Goal: Check status

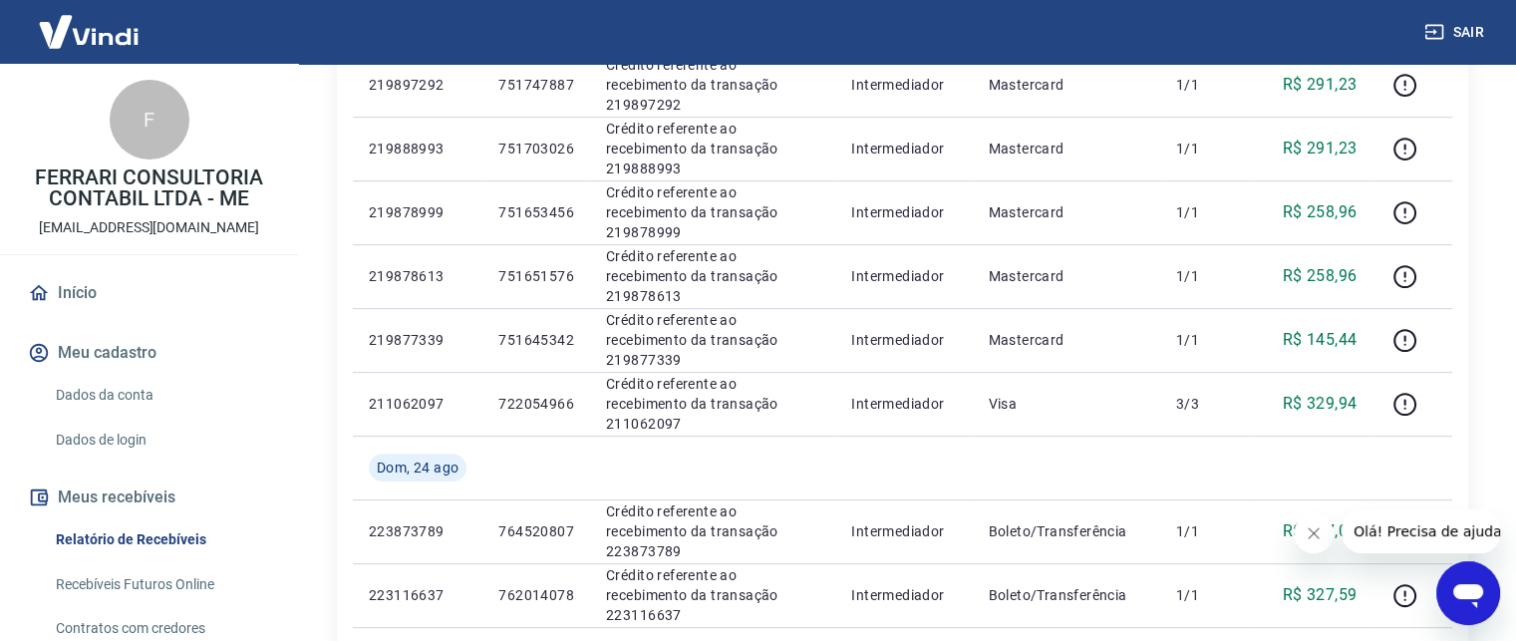
scroll to position [695, 0]
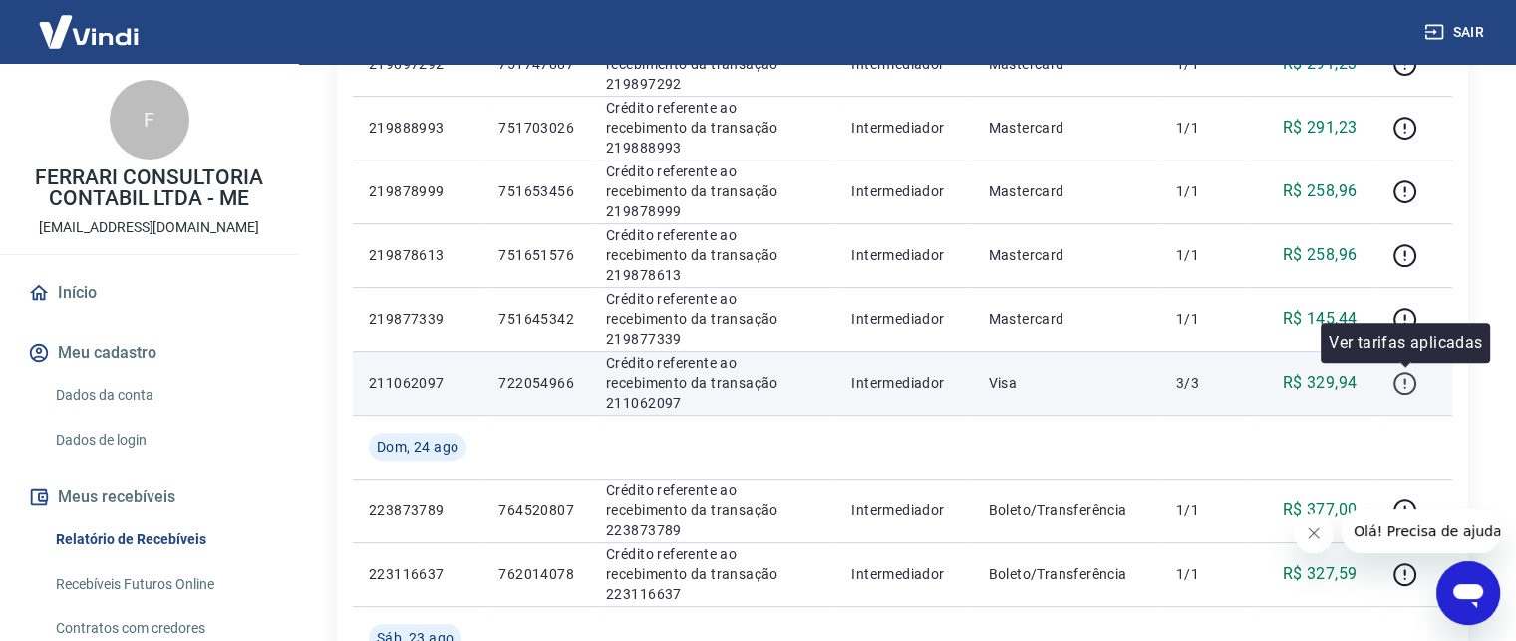
click at [1401, 383] on icon "button" at bounding box center [1405, 383] width 25 height 25
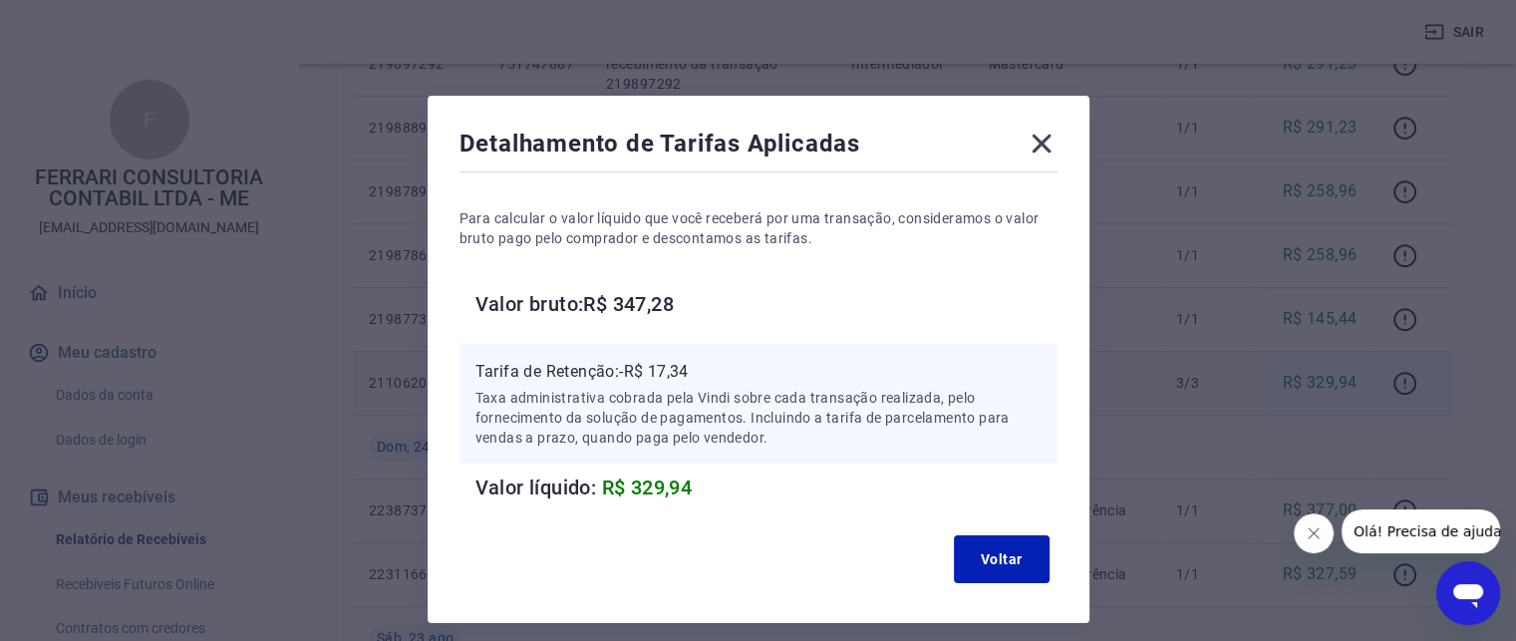
click at [1032, 144] on icon at bounding box center [1042, 144] width 32 height 32
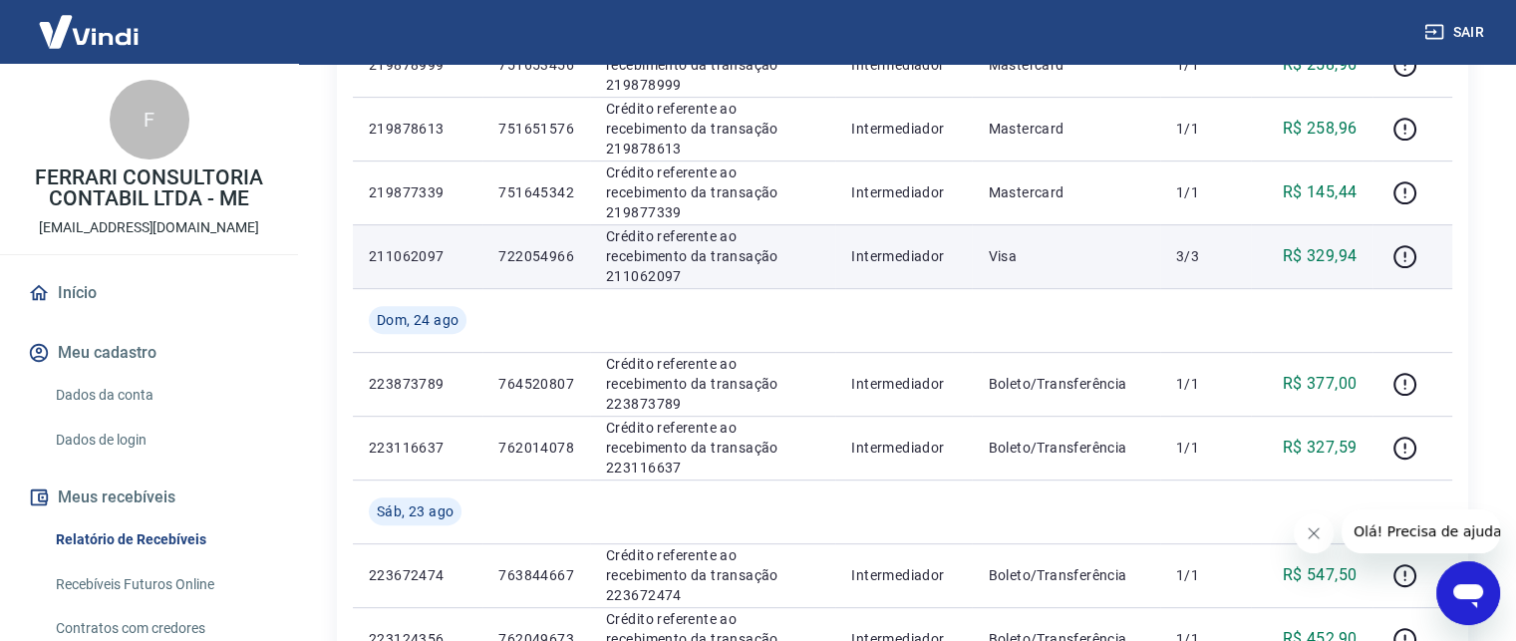
scroll to position [823, 0]
click at [1404, 253] on icon "button" at bounding box center [1405, 254] width 25 height 25
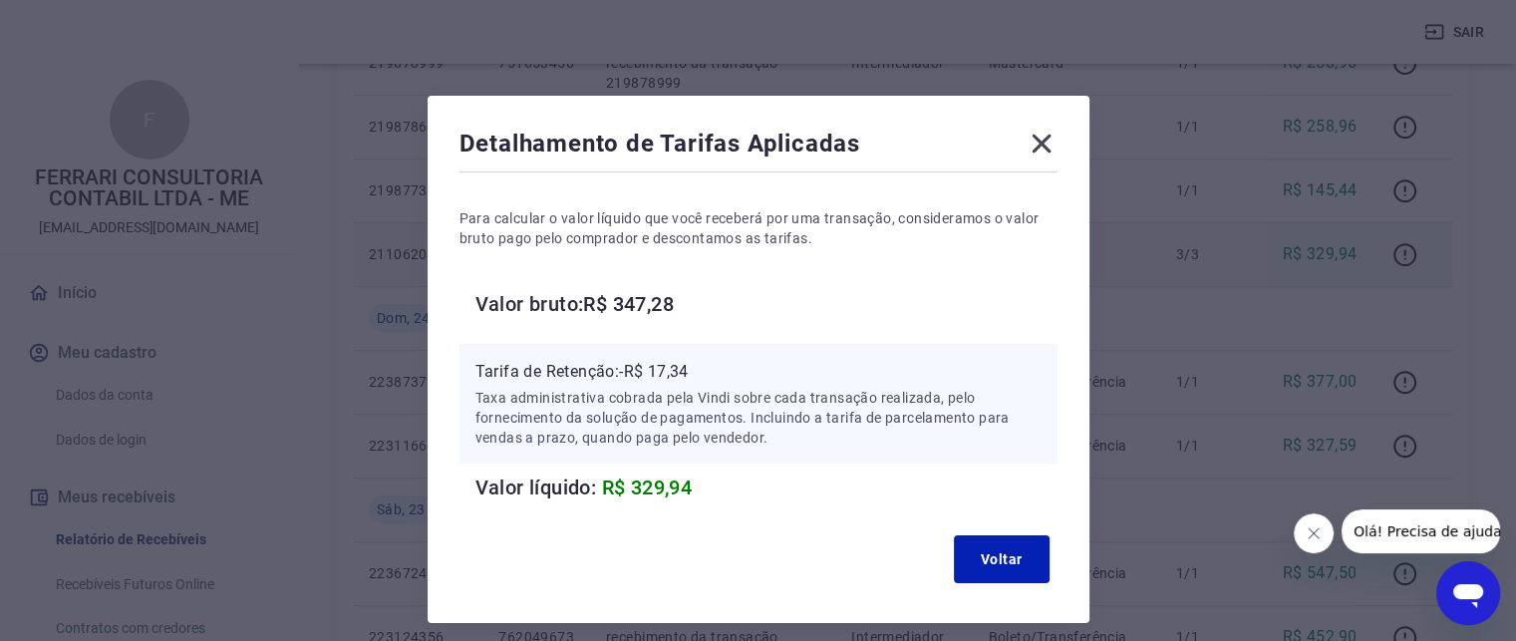
click at [1041, 138] on icon at bounding box center [1042, 144] width 32 height 32
